Goal: Check status: Check status

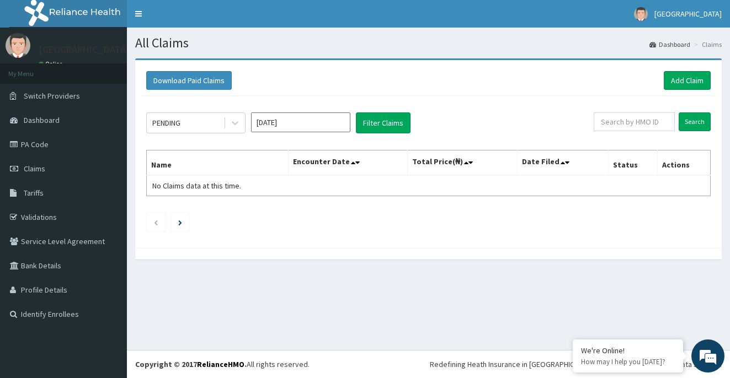
click at [391, 99] on div "PENDING [DATE] Filter Claims Search Name Encounter Date Total Price(₦) Date Fil…" at bounding box center [428, 169] width 575 height 147
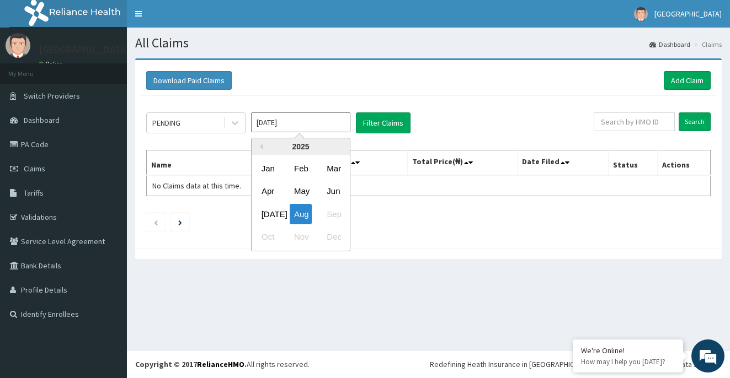
click at [284, 121] on input "[DATE]" at bounding box center [300, 123] width 99 height 20
click at [270, 212] on div "[DATE]" at bounding box center [268, 214] width 22 height 20
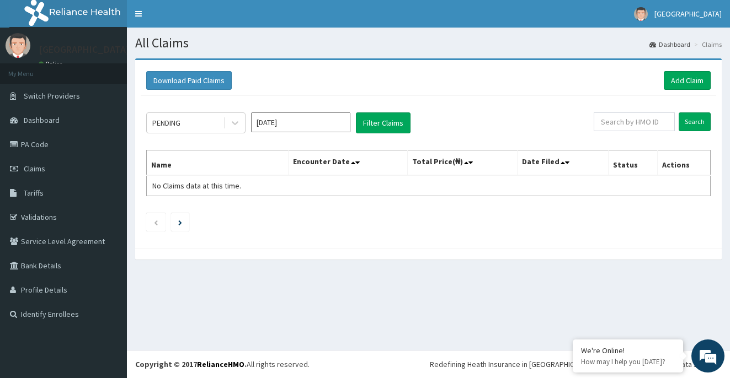
type input "[DATE]"
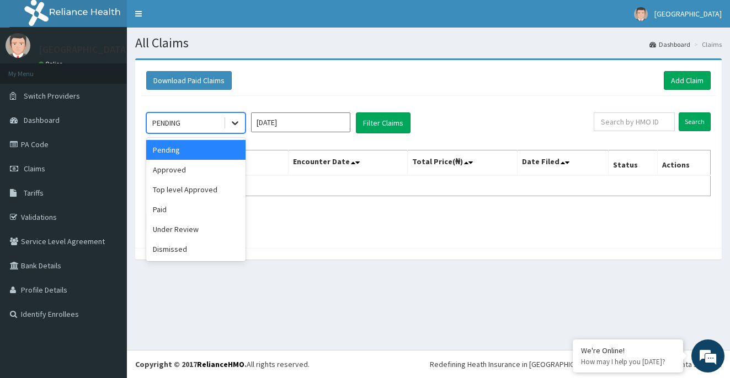
click at [233, 122] on icon at bounding box center [235, 124] width 7 height 4
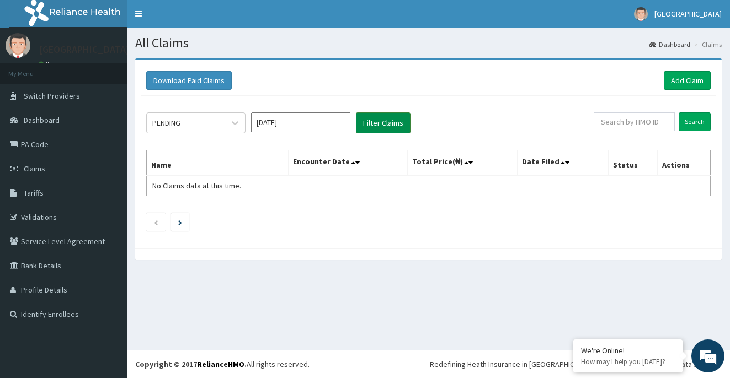
click at [383, 125] on button "Filter Claims" at bounding box center [383, 123] width 55 height 21
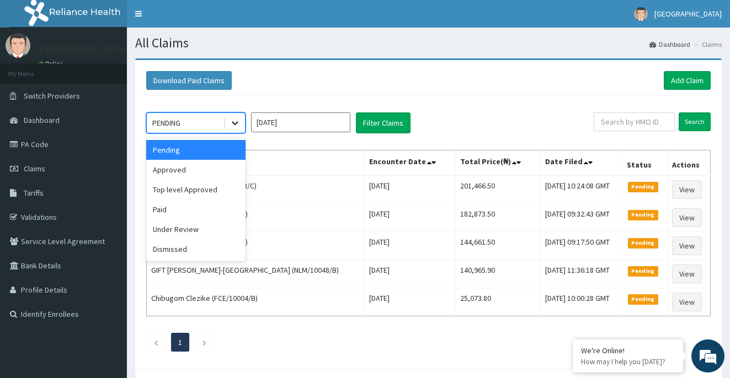
click at [236, 122] on icon at bounding box center [234, 122] width 11 height 11
click at [217, 174] on div "Approved" at bounding box center [195, 170] width 99 height 20
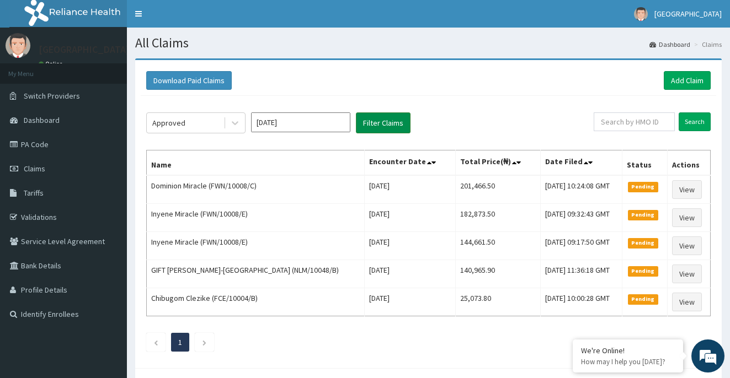
click at [374, 124] on button "Filter Claims" at bounding box center [383, 123] width 55 height 21
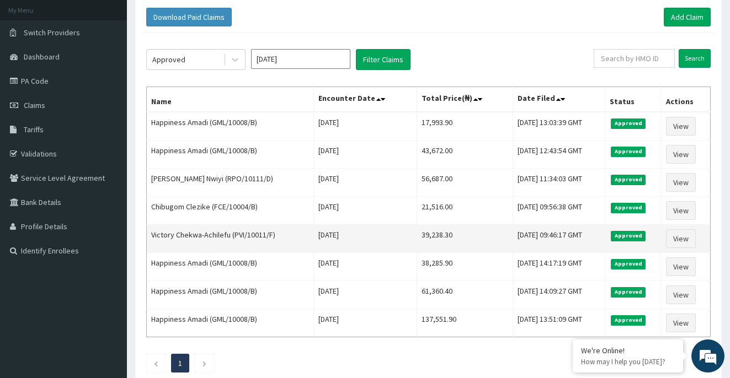
scroll to position [62, 0]
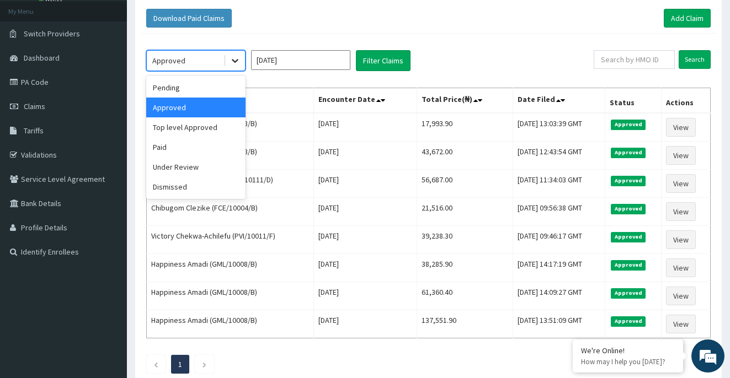
click at [234, 63] on icon at bounding box center [234, 60] width 11 height 11
click at [206, 130] on div "Top level Approved" at bounding box center [195, 127] width 99 height 20
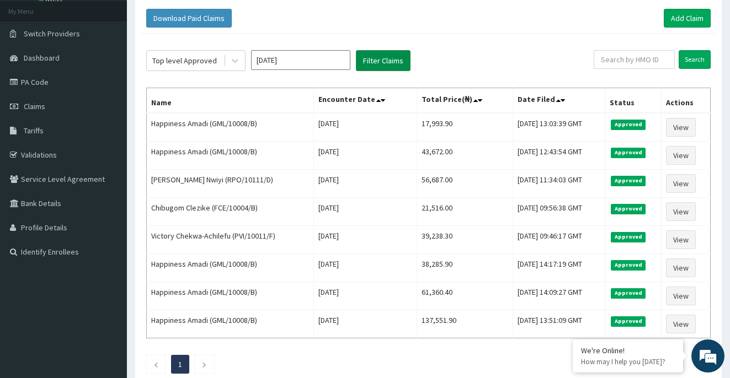
click at [373, 59] on button "Filter Claims" at bounding box center [383, 60] width 55 height 21
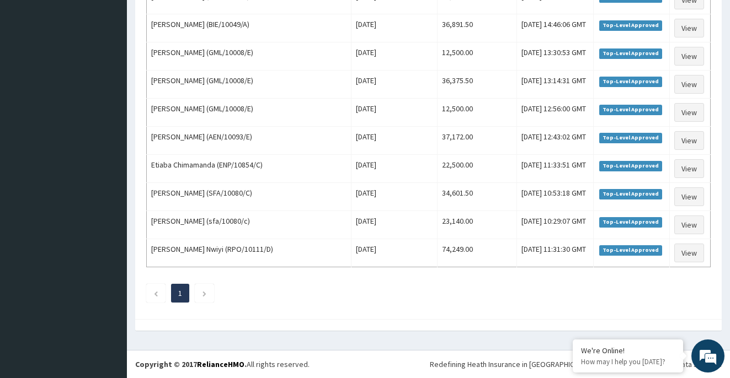
scroll to position [671, 0]
click at [207, 297] on icon "Next page" at bounding box center [204, 294] width 5 height 7
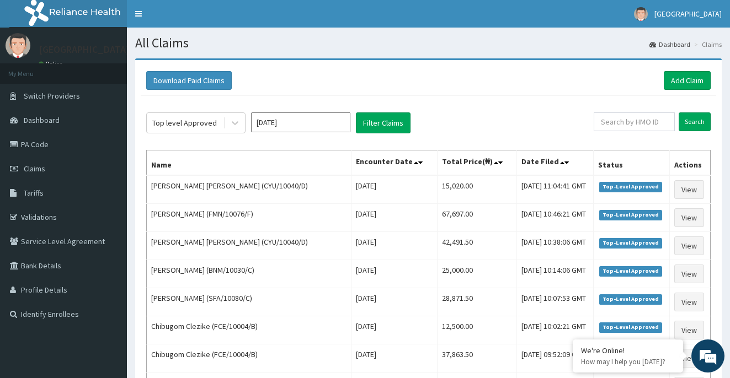
scroll to position [0, 0]
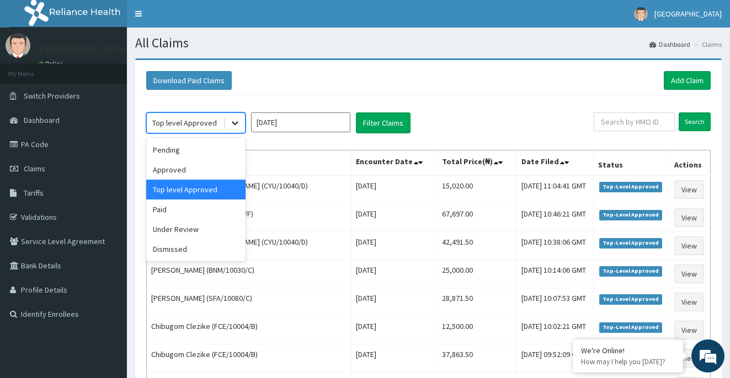
click at [233, 127] on icon at bounding box center [234, 122] width 11 height 11
click at [195, 226] on div "Under Review" at bounding box center [195, 230] width 99 height 20
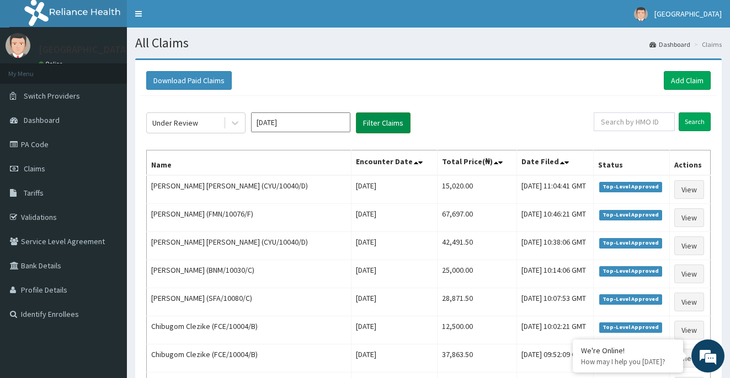
click at [395, 123] on button "Filter Claims" at bounding box center [383, 123] width 55 height 21
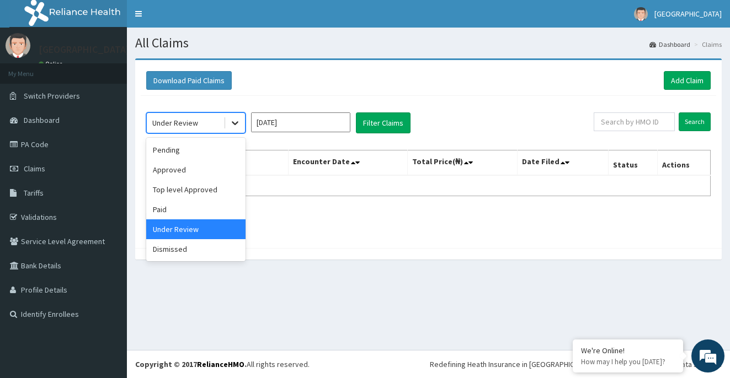
click at [239, 121] on icon at bounding box center [234, 122] width 11 height 11
click at [196, 254] on div "Dismissed" at bounding box center [195, 249] width 99 height 20
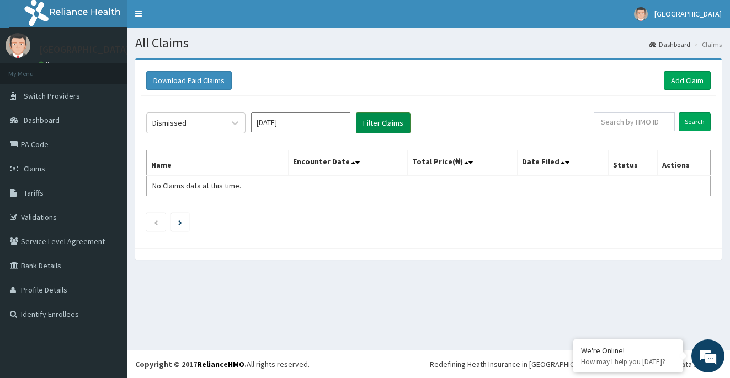
click at [391, 125] on button "Filter Claims" at bounding box center [383, 123] width 55 height 21
